Goal: Check status: Check status

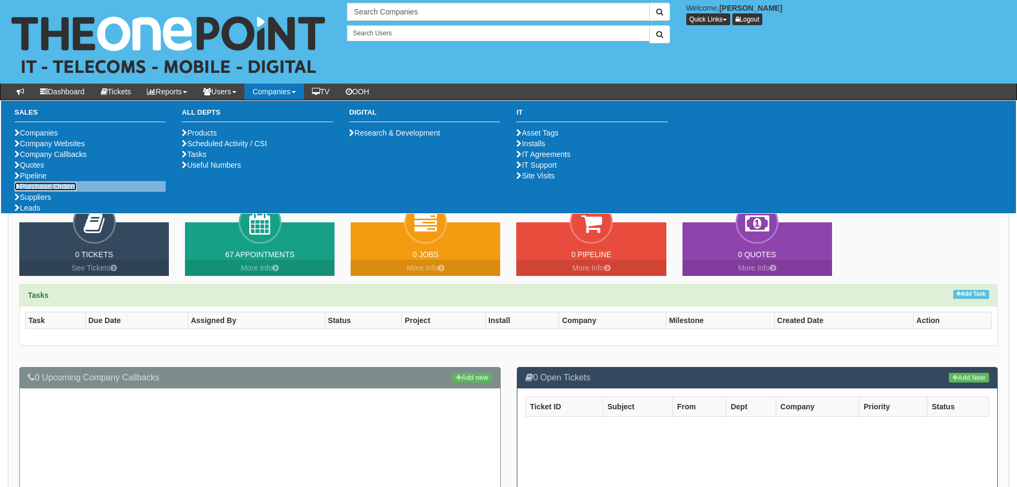
click at [72, 191] on link "Purchase Orders" at bounding box center [45, 186] width 62 height 9
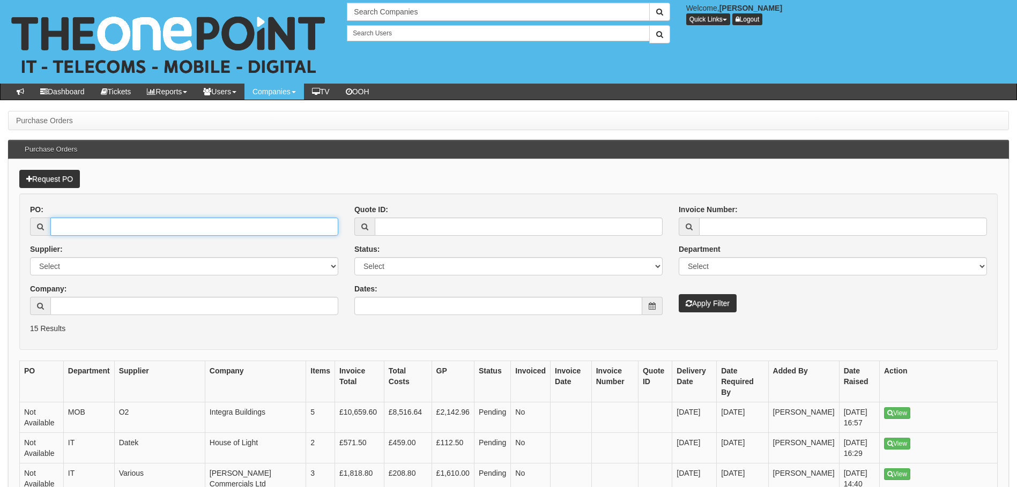
click at [206, 229] on input "PO:" at bounding box center [194, 227] width 288 height 18
paste input "19332"
type input "19332"
click at [711, 300] on button "Apply Filter" at bounding box center [707, 303] width 58 height 18
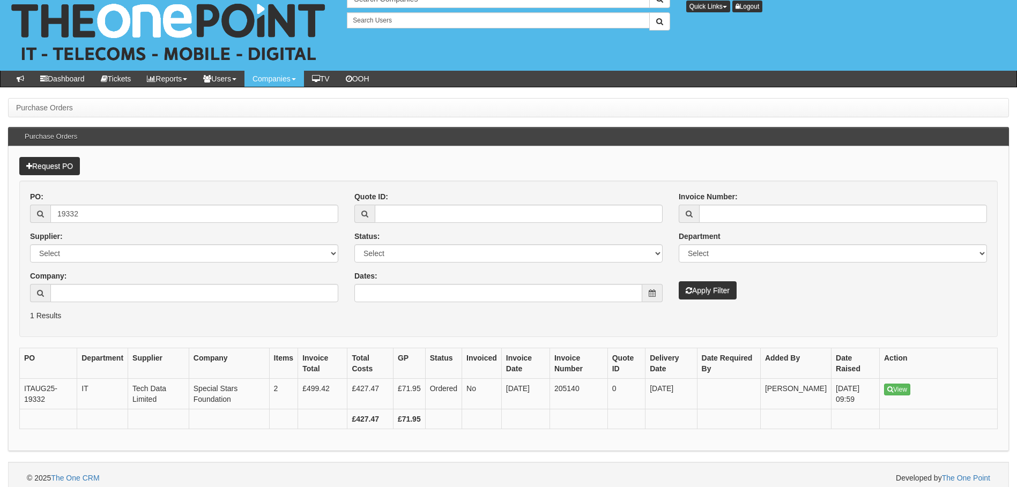
scroll to position [20, 0]
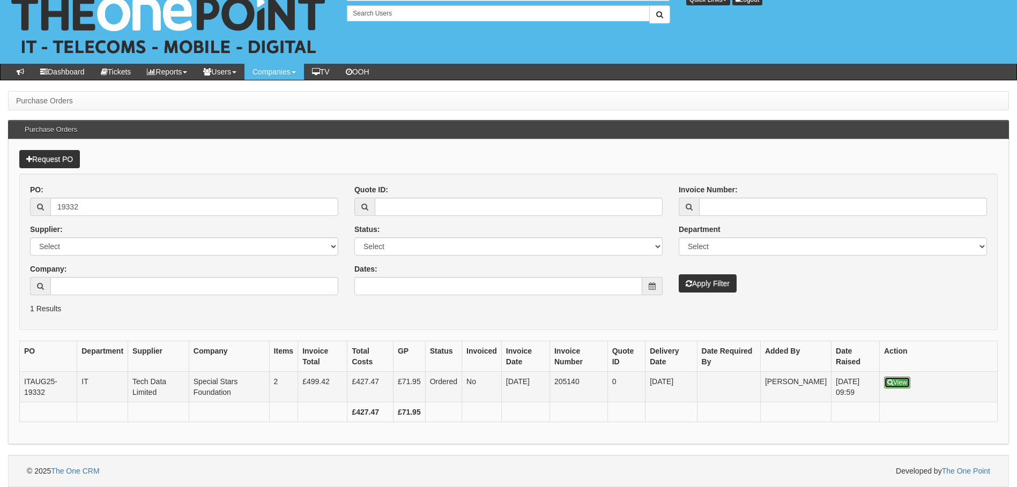
click at [900, 386] on link "View" at bounding box center [897, 383] width 26 height 12
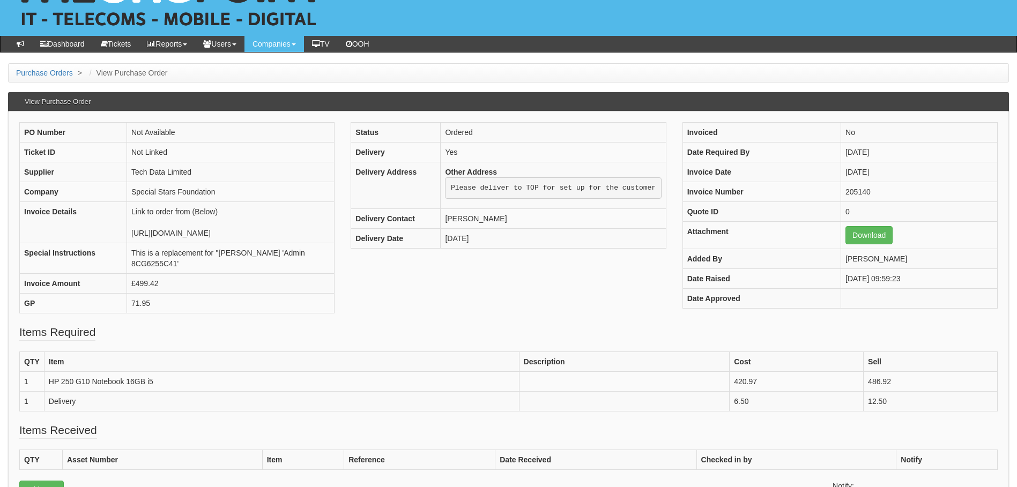
scroll to position [36, 0]
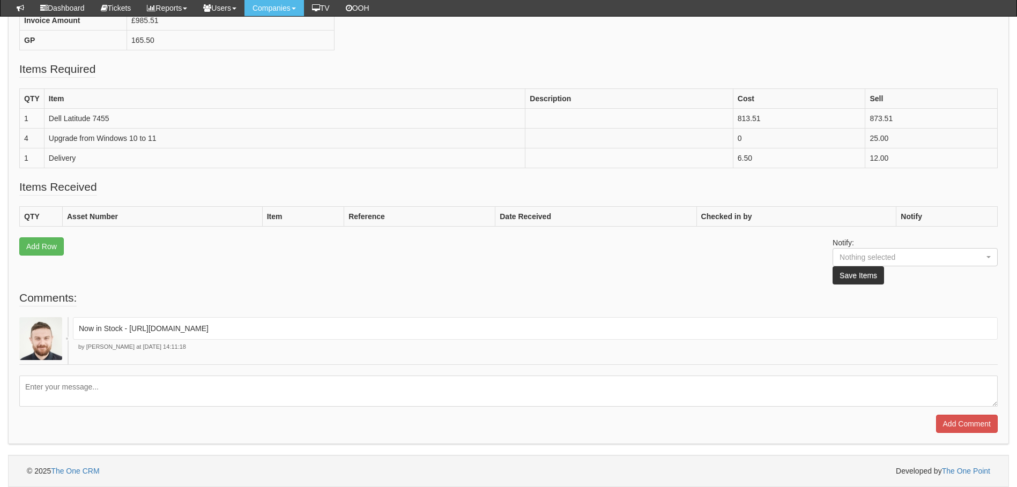
scroll to position [348, 0]
drag, startPoint x: 618, startPoint y: 327, endPoint x: 130, endPoint y: 333, distance: 488.3
click at [130, 333] on p "Now in Stock - [URL][DOMAIN_NAME]" at bounding box center [535, 328] width 913 height 11
drag, startPoint x: 130, startPoint y: 333, endPoint x: 209, endPoint y: 326, distance: 79.1
